Goal: Task Accomplishment & Management: Use online tool/utility

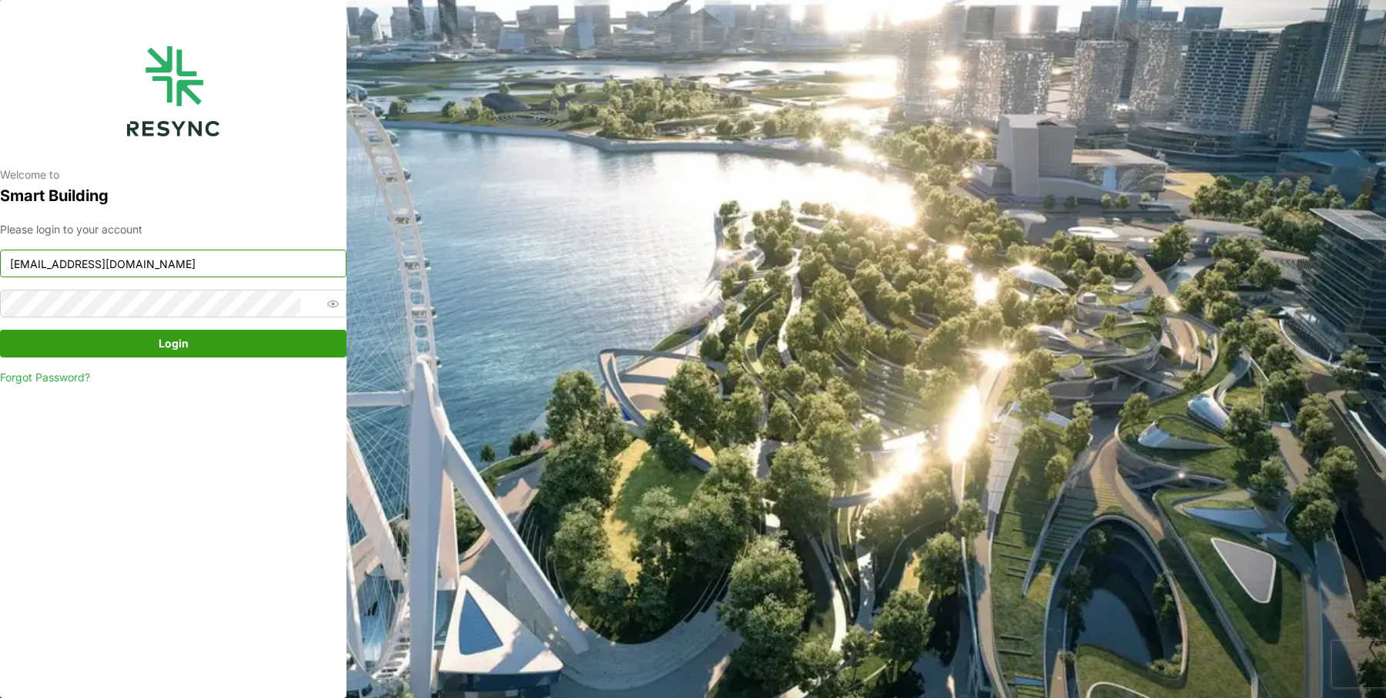
click at [208, 270] on input "[EMAIL_ADDRESS][DOMAIN_NAME]" at bounding box center [173, 264] width 347 height 28
type input "[EMAIL_ADDRESS][DOMAIN_NAME]"
click at [191, 331] on span "Login" at bounding box center [173, 343] width 317 height 26
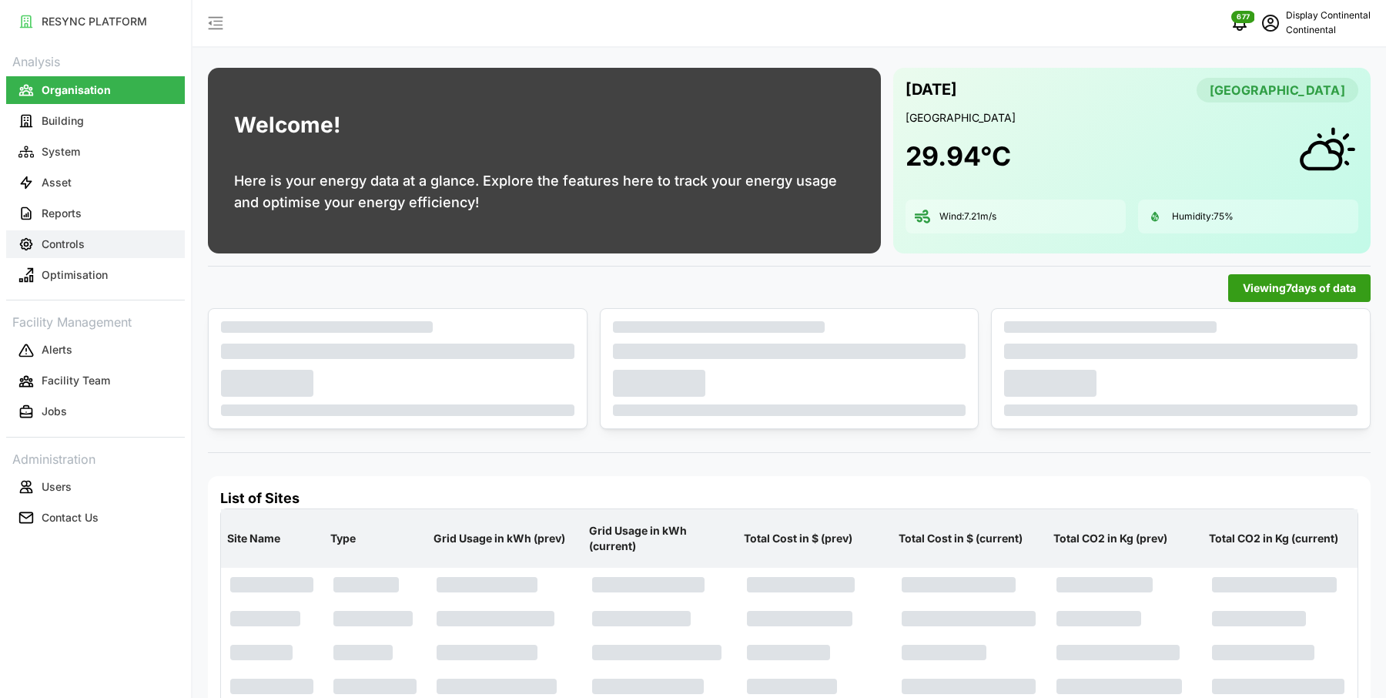
click at [66, 240] on p "Controls" at bounding box center [63, 243] width 43 height 15
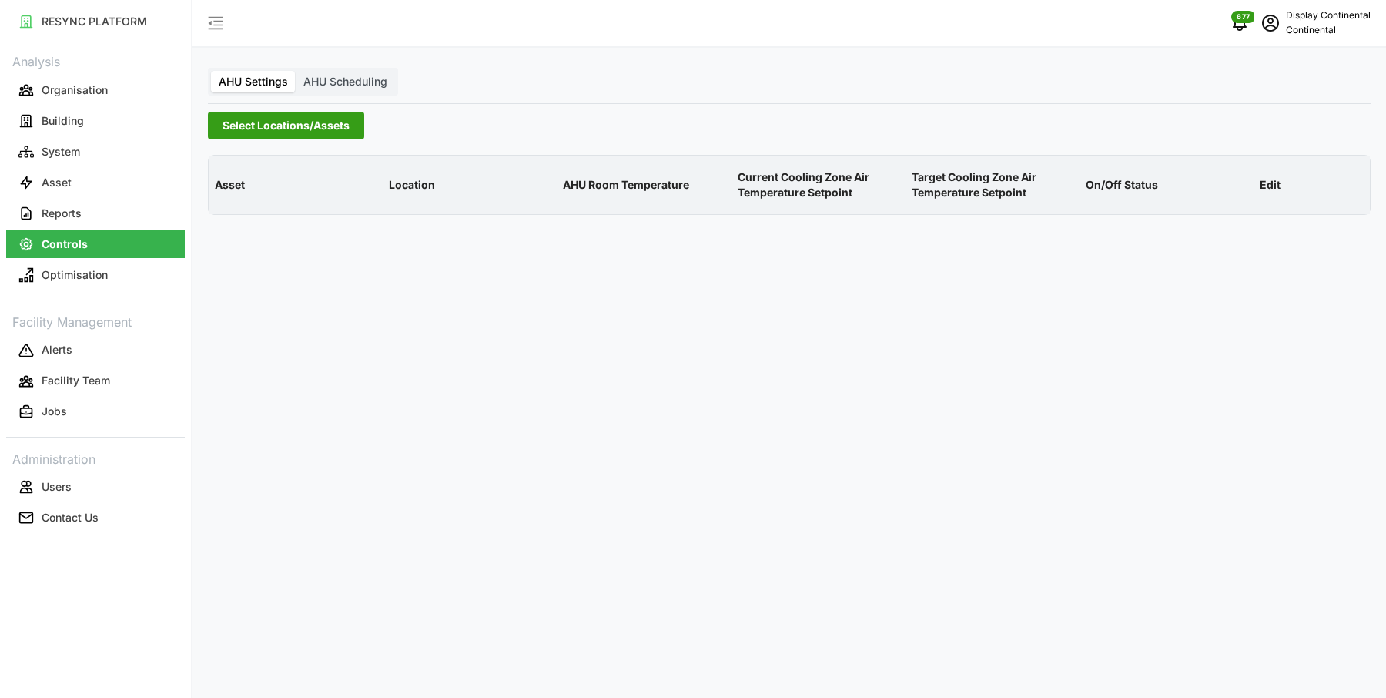
click at [313, 112] on span "Select Locations/Assets" at bounding box center [286, 125] width 127 height 26
click at [219, 192] on div "Continental Automotive [GEOGRAPHIC_DATA]" at bounding box center [371, 181] width 327 height 72
click at [235, 194] on div "Continental Automotive [GEOGRAPHIC_DATA]" at bounding box center [371, 194] width 299 height 22
click at [222, 194] on icon at bounding box center [228, 195] width 12 height 12
click at [251, 219] on div "CA1" at bounding box center [371, 217] width 299 height 22
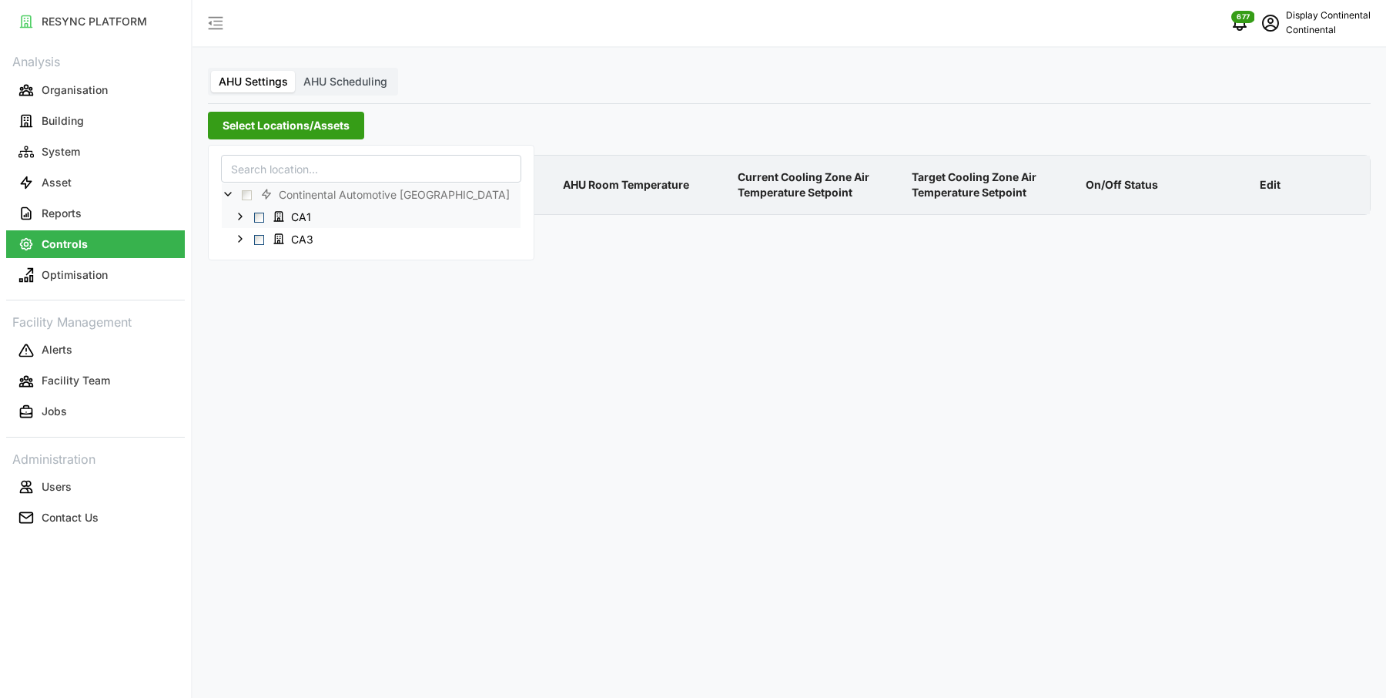
click at [262, 217] on span "Select CA1" at bounding box center [259, 218] width 10 height 10
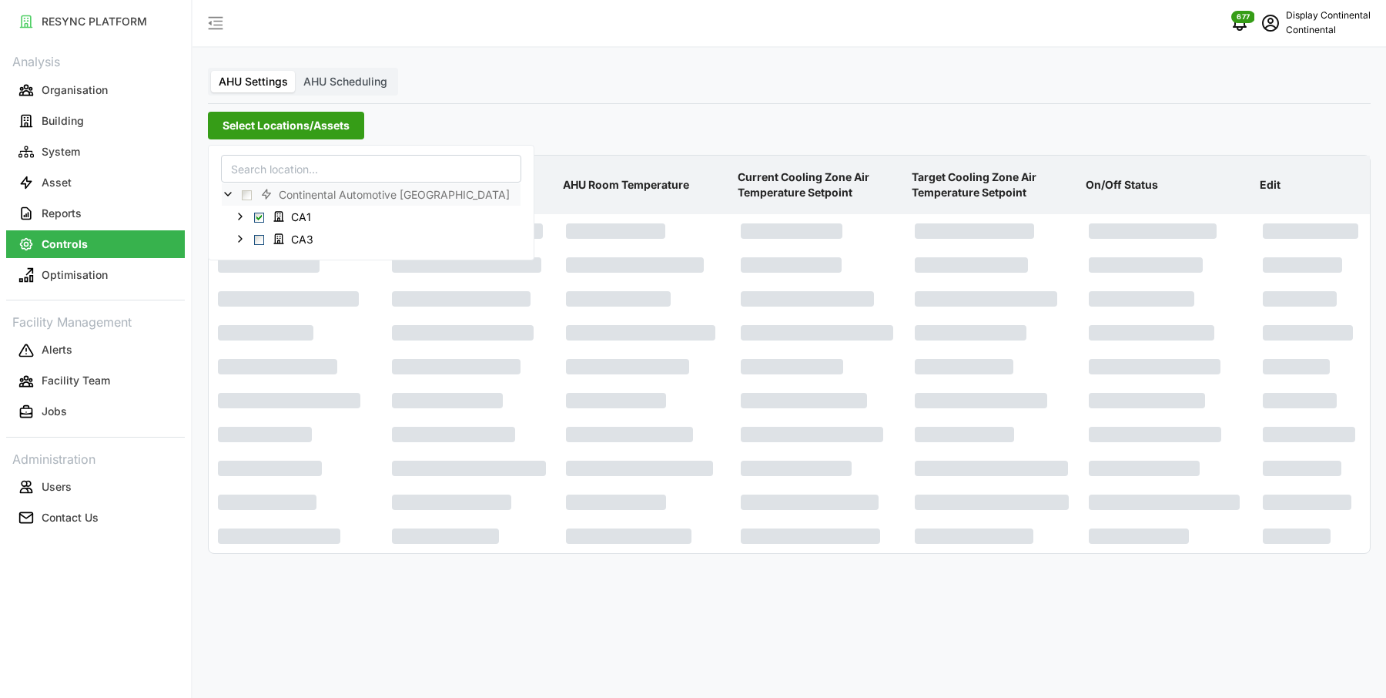
click at [588, 155] on div "Asset Location AHU Room Temperature Current Cooling Zone Air Temperature Setpoi…" at bounding box center [789, 355] width 1163 height 400
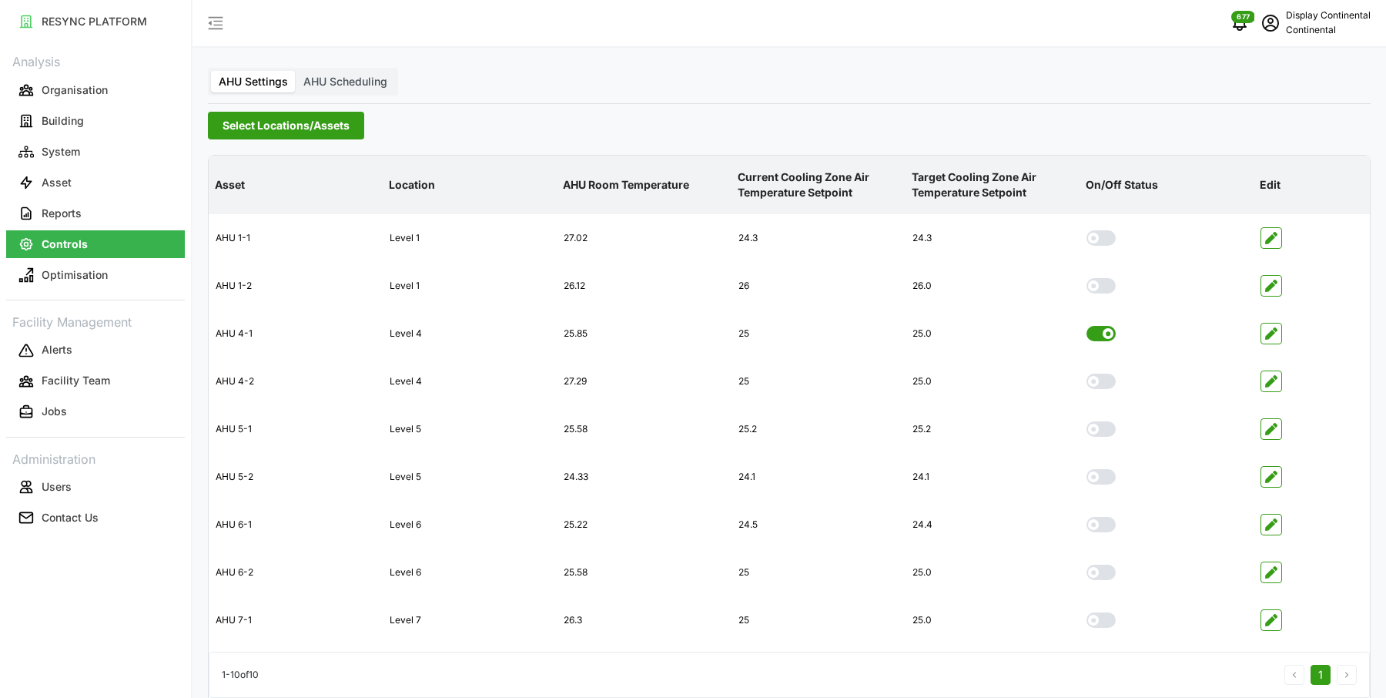
click at [365, 73] on label "AHU Scheduling" at bounding box center [345, 82] width 99 height 22
click at [296, 71] on input "AHU Scheduling" at bounding box center [296, 71] width 0 height 0
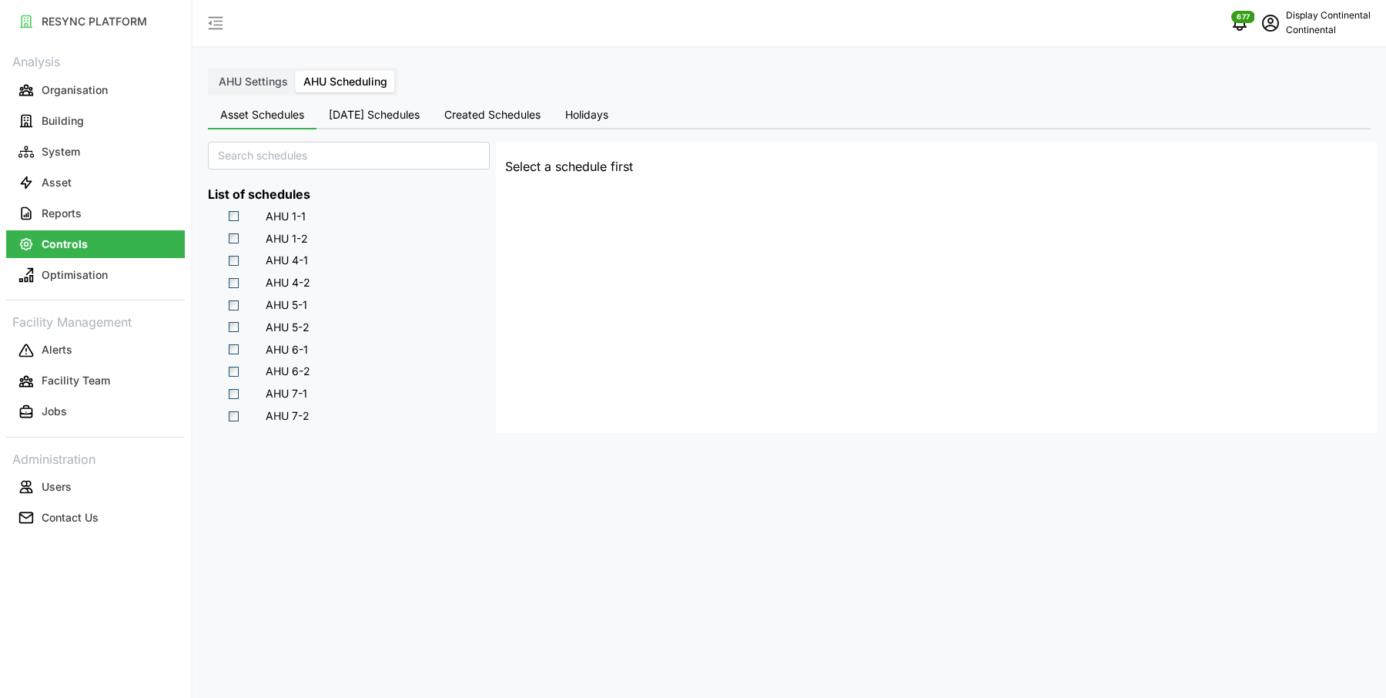
click at [234, 263] on span "Select AHU 4-1" at bounding box center [234, 261] width 10 height 10
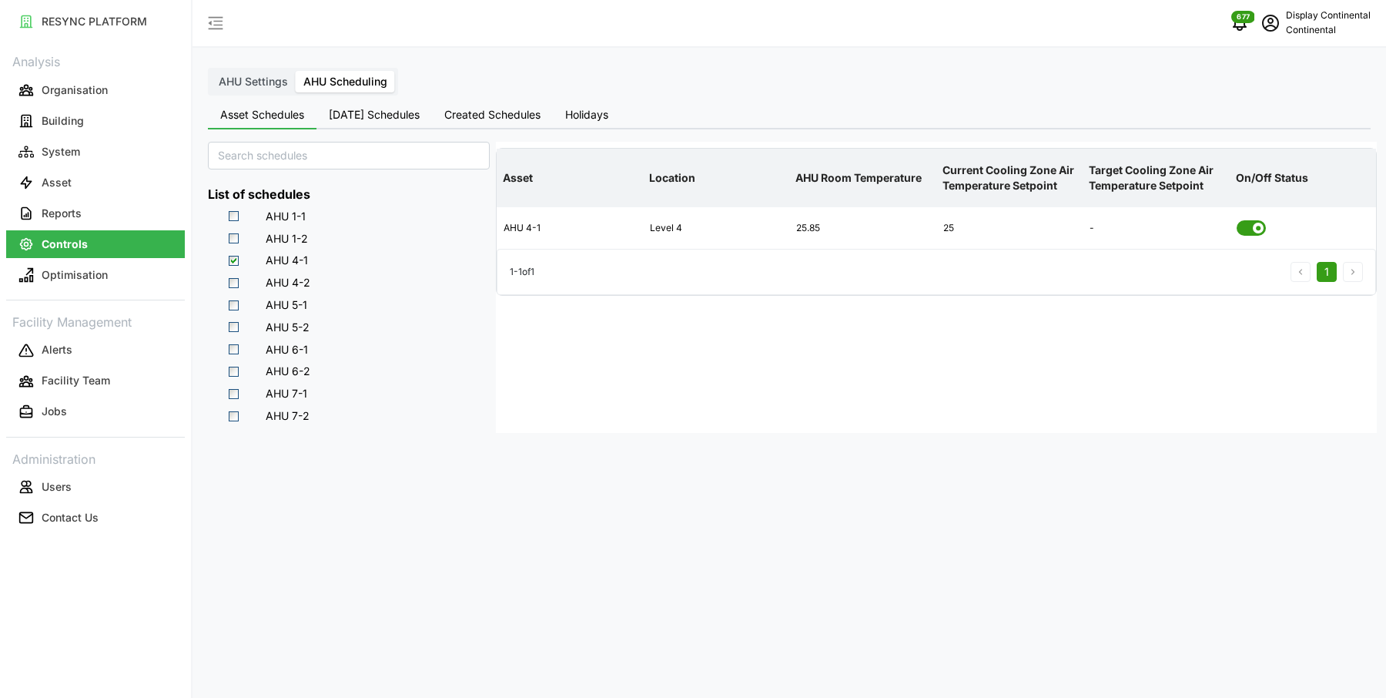
click at [399, 118] on span "[DATE] Schedules" at bounding box center [374, 114] width 91 height 11
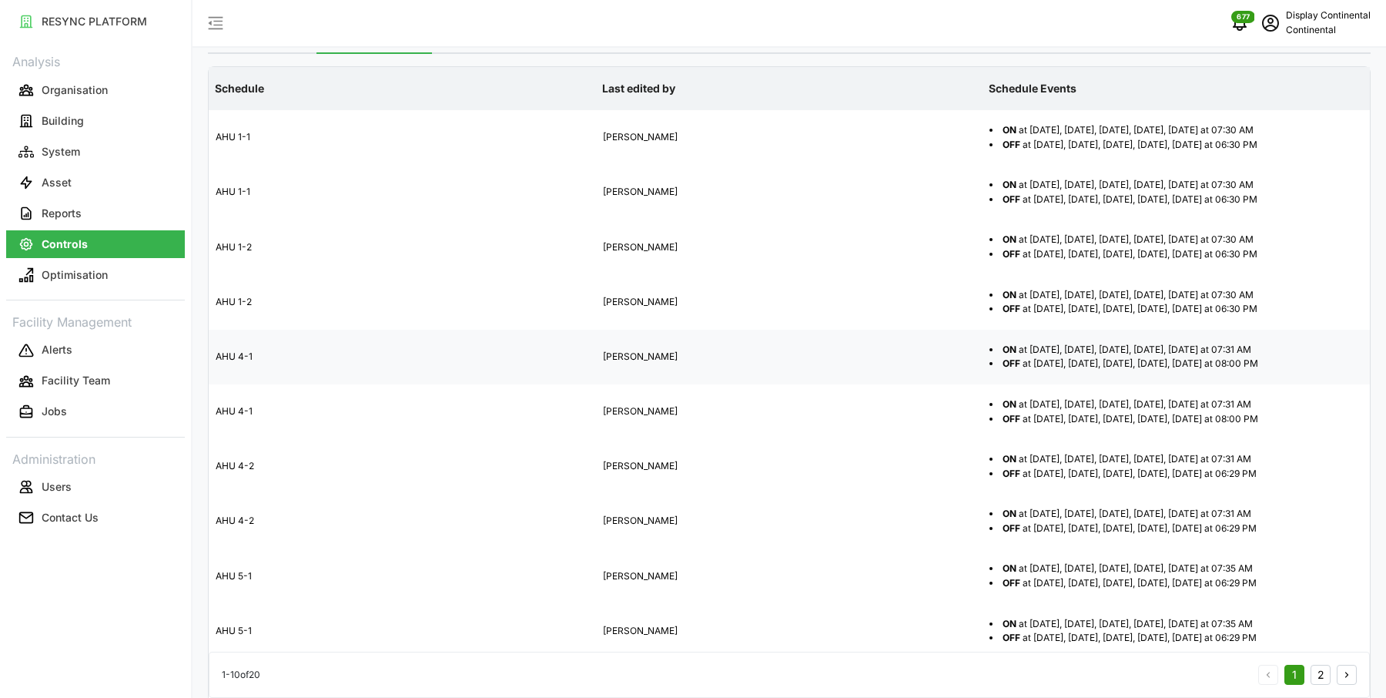
scroll to position [96, 0]
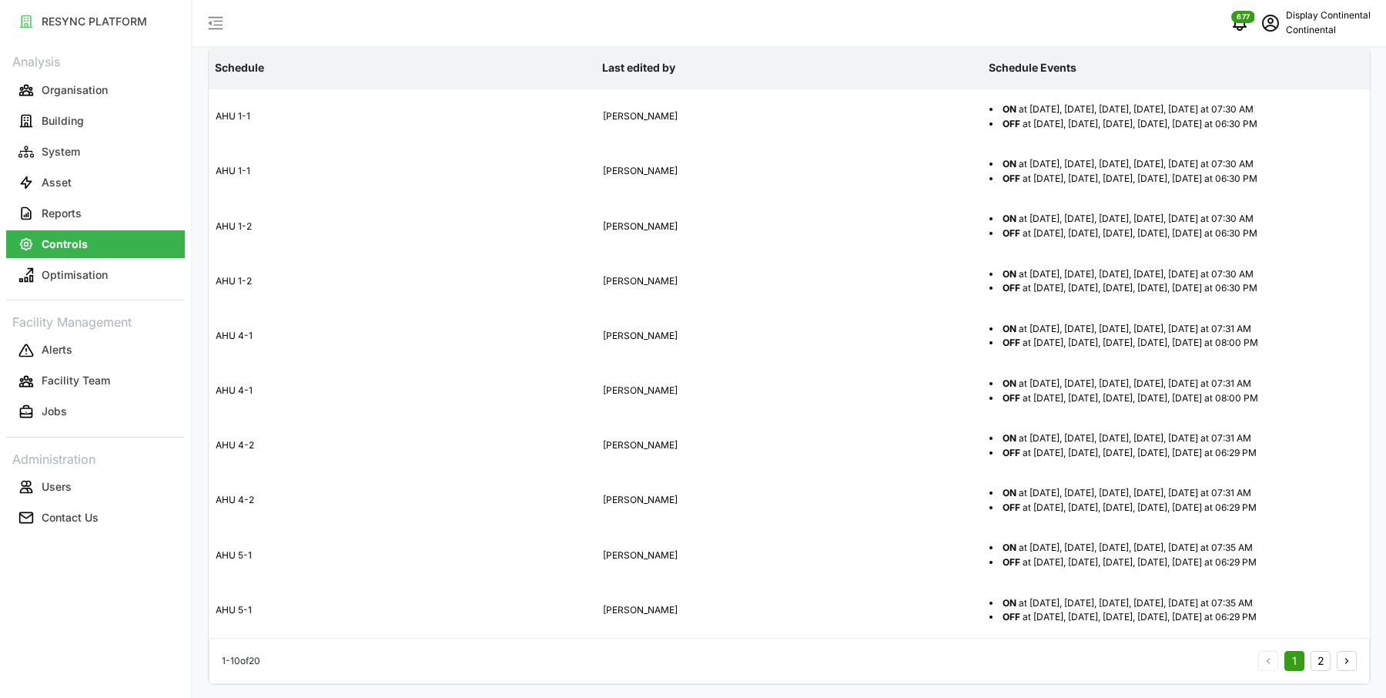
click at [1316, 661] on button "2" at bounding box center [1321, 661] width 20 height 20
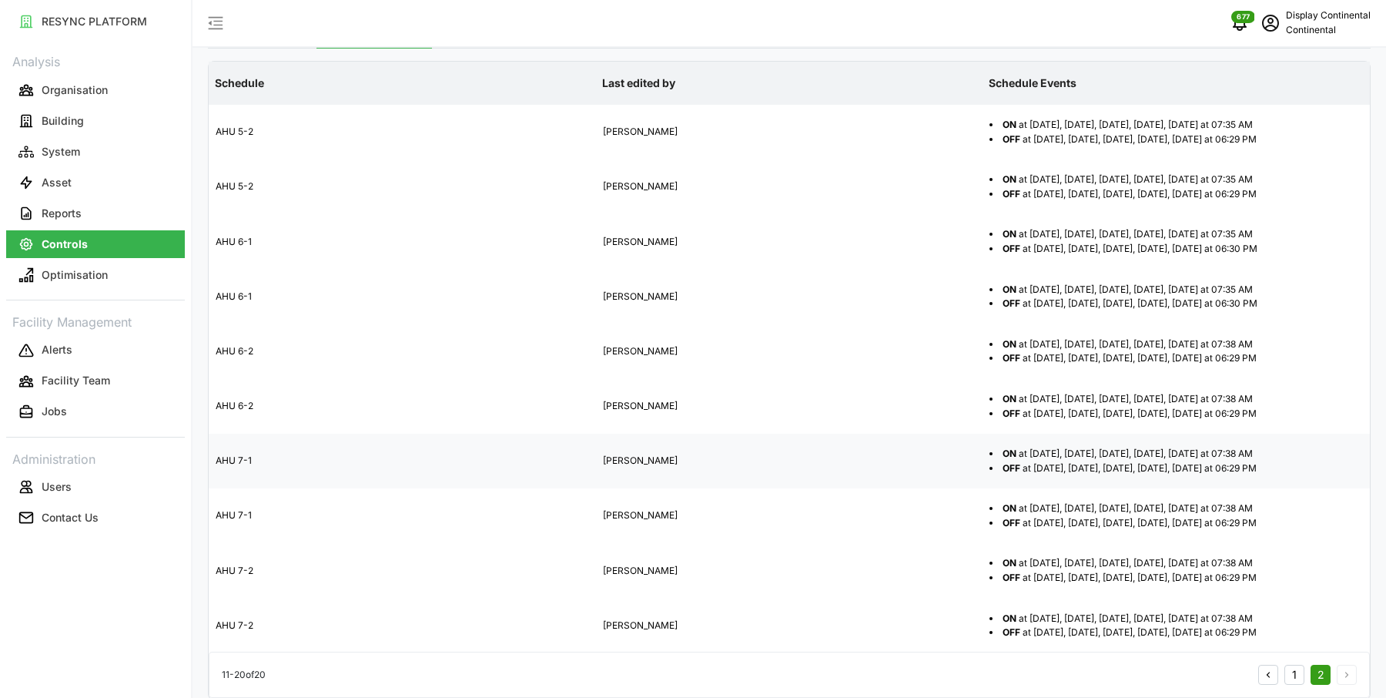
scroll to position [96, 0]
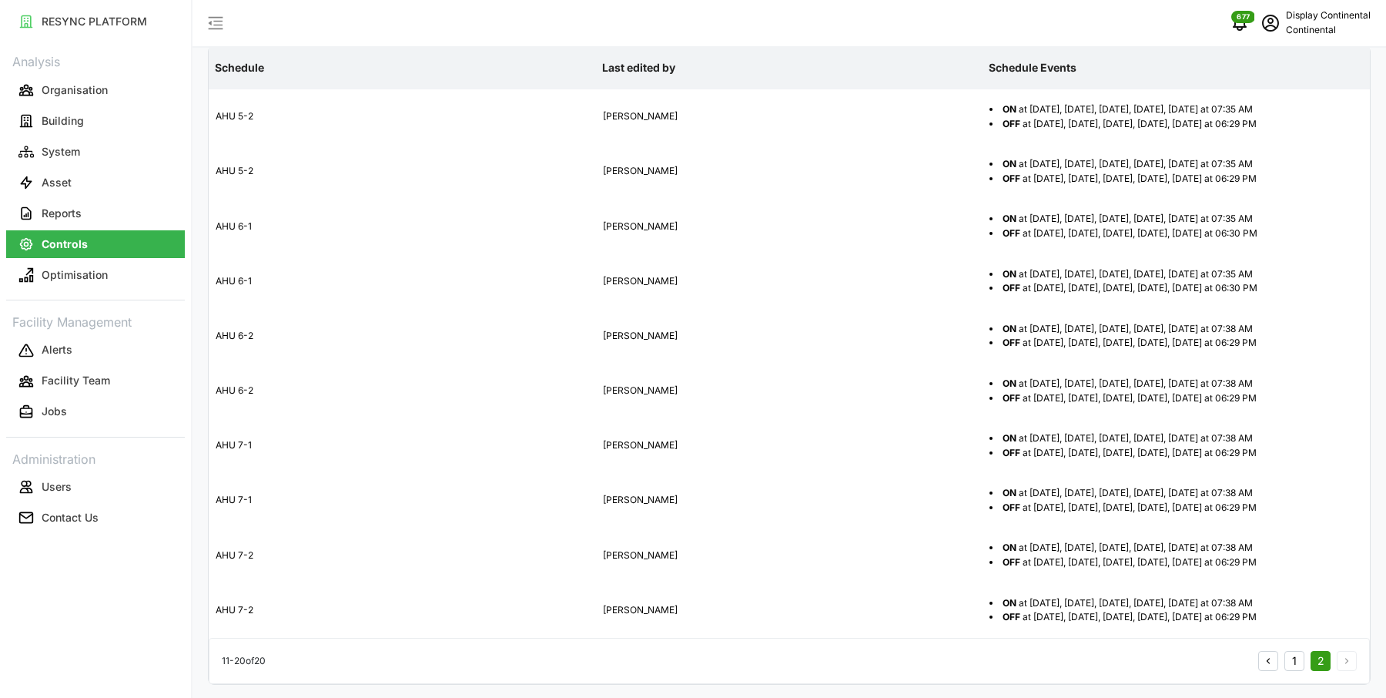
click at [1302, 659] on button "1" at bounding box center [1295, 661] width 20 height 20
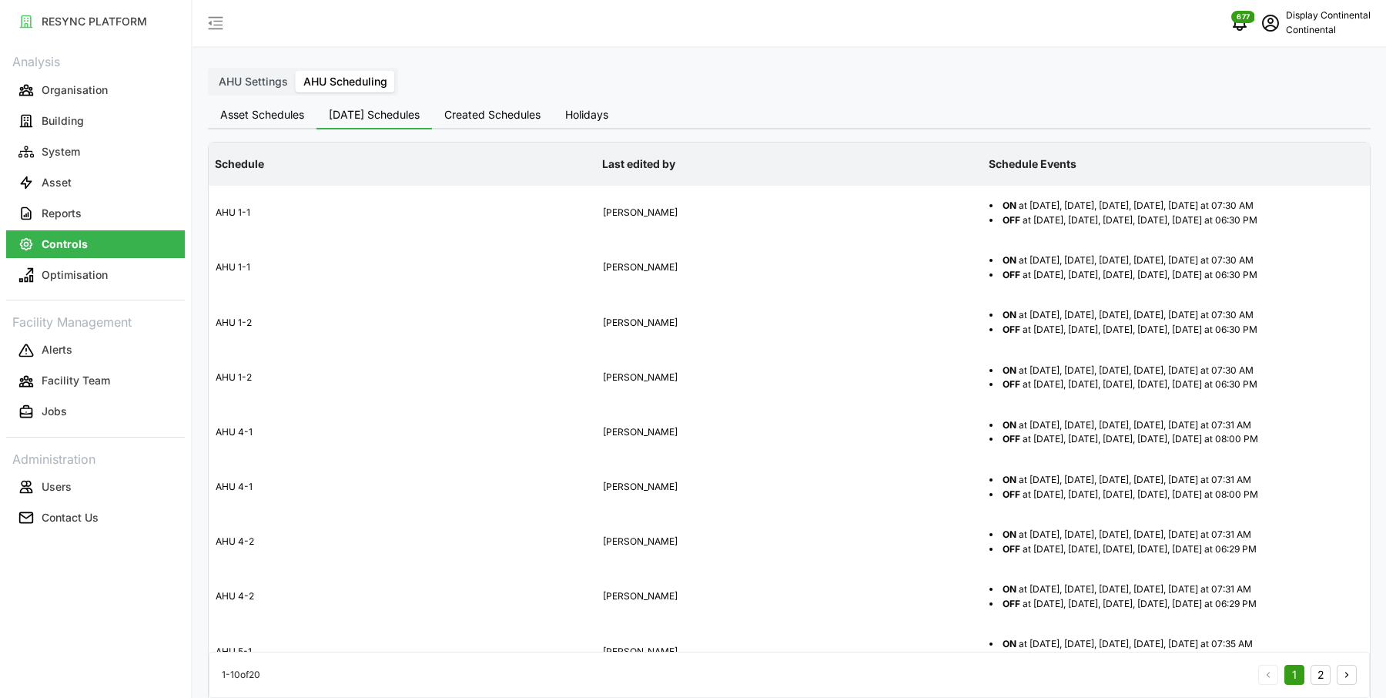
click at [278, 103] on button "Asset Schedules" at bounding box center [262, 116] width 109 height 28
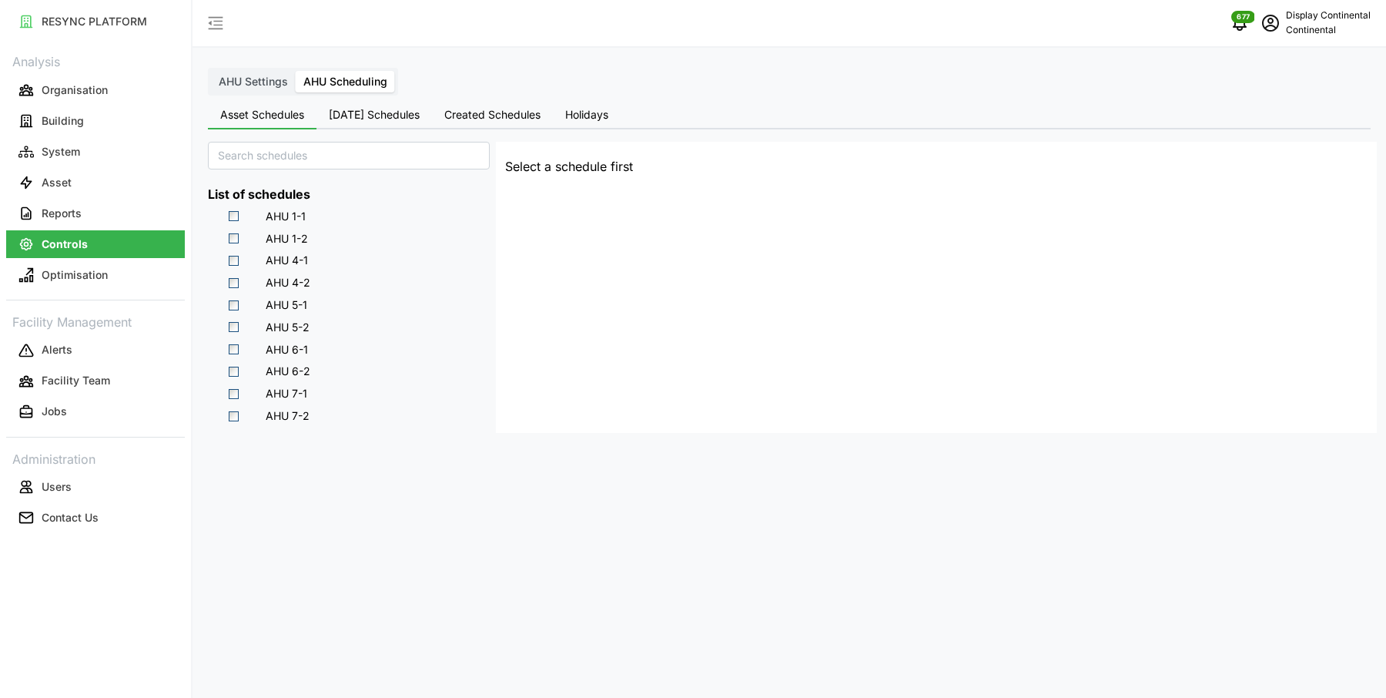
click at [241, 79] on span "AHU Settings" at bounding box center [253, 81] width 69 height 13
click at [211, 71] on input "AHU Settings" at bounding box center [211, 71] width 0 height 0
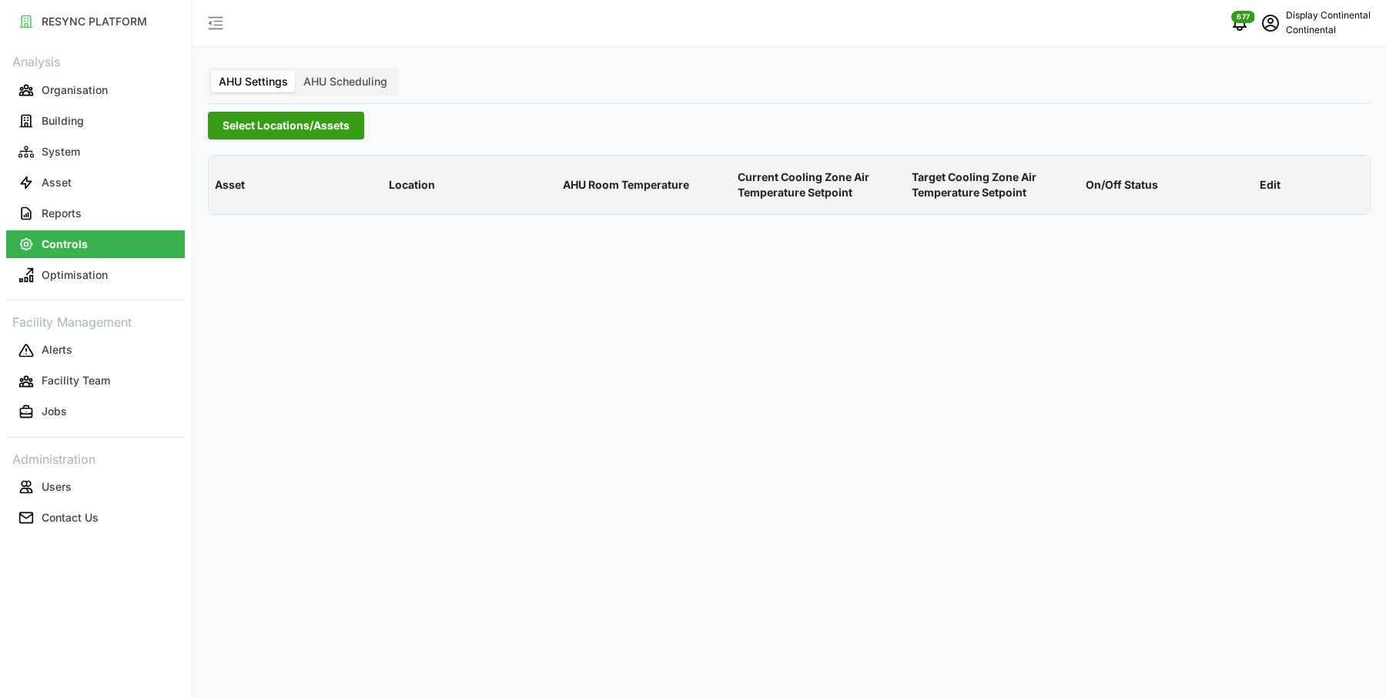
click at [298, 124] on span "Select Locations/Assets" at bounding box center [286, 125] width 127 height 26
click at [219, 186] on div "Continental Automotive [GEOGRAPHIC_DATA]" at bounding box center [371, 181] width 327 height 72
click at [230, 195] on icon at bounding box center [228, 195] width 12 height 12
click at [255, 214] on span "Select CA1" at bounding box center [259, 218] width 10 height 10
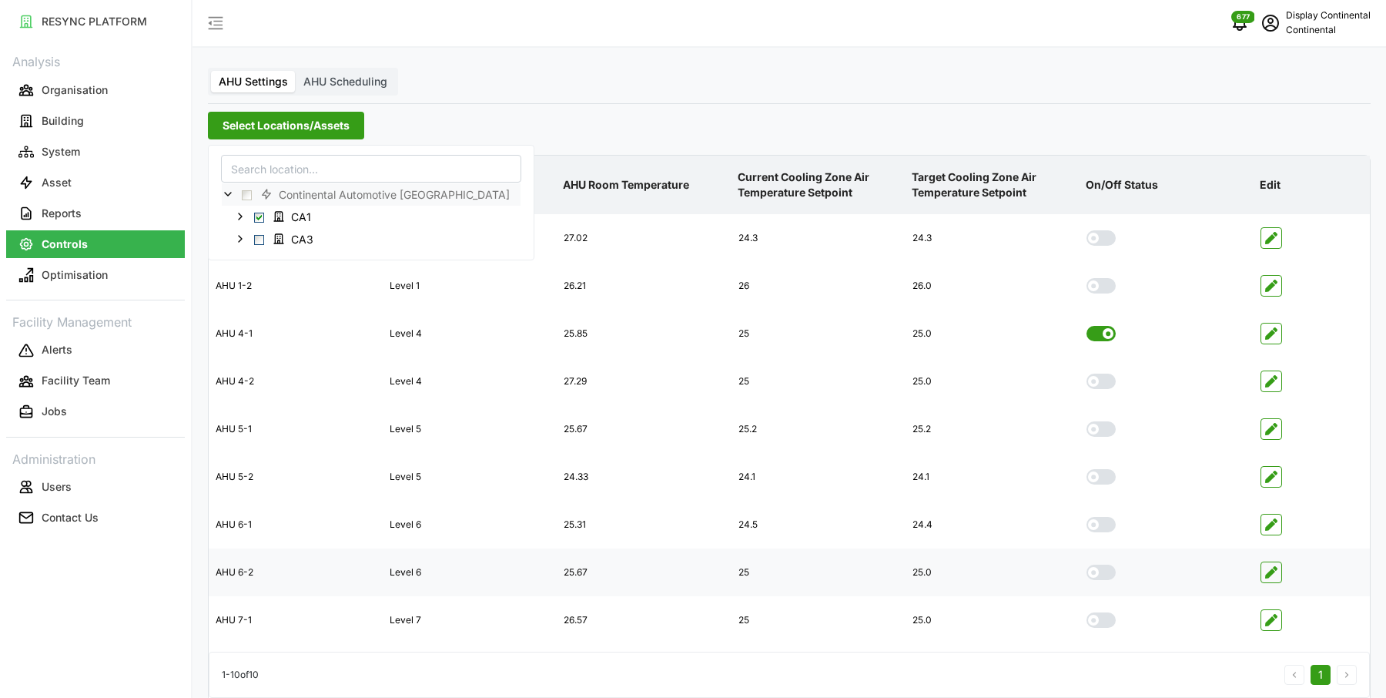
scroll to position [55, 0]
